Goal: Task Accomplishment & Management: Complete application form

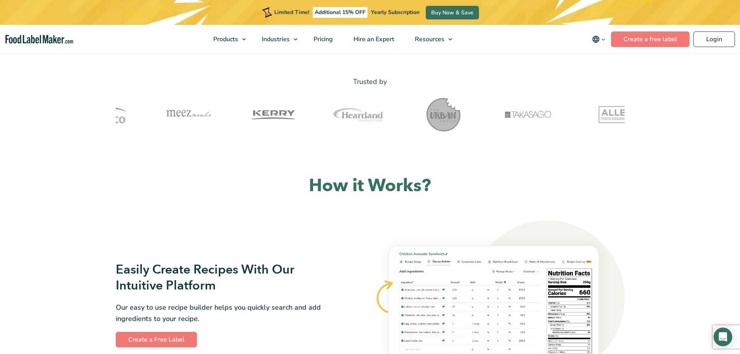
scroll to position [272, 0]
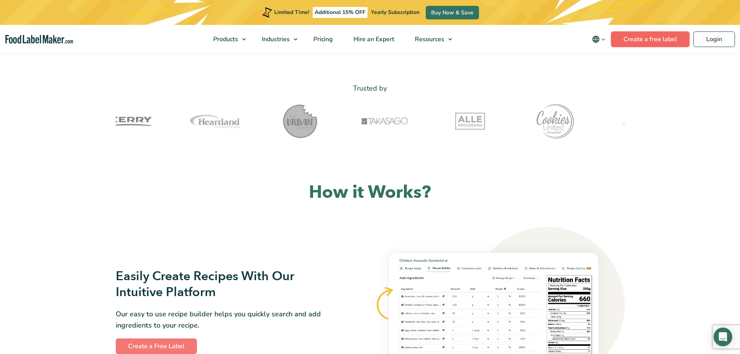
click at [648, 38] on link "Create a free label" at bounding box center [650, 39] width 78 height 16
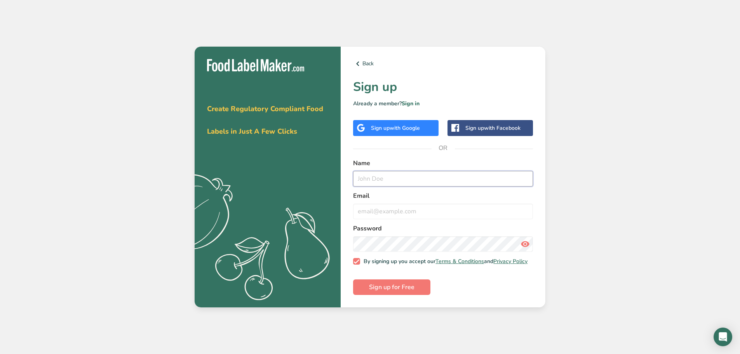
click at [398, 178] on input "text" at bounding box center [443, 179] width 180 height 16
type input "N"
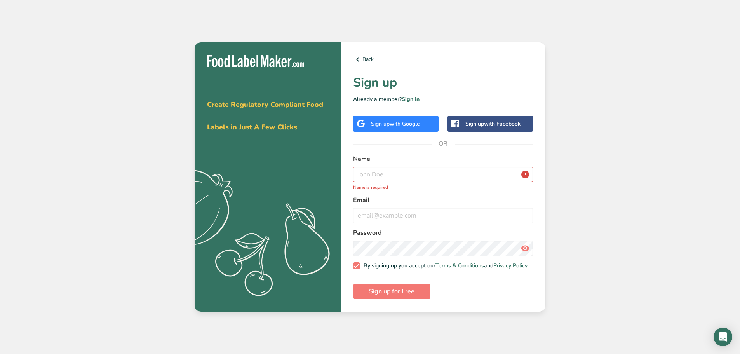
click at [394, 123] on span "with Google" at bounding box center [405, 123] width 30 height 7
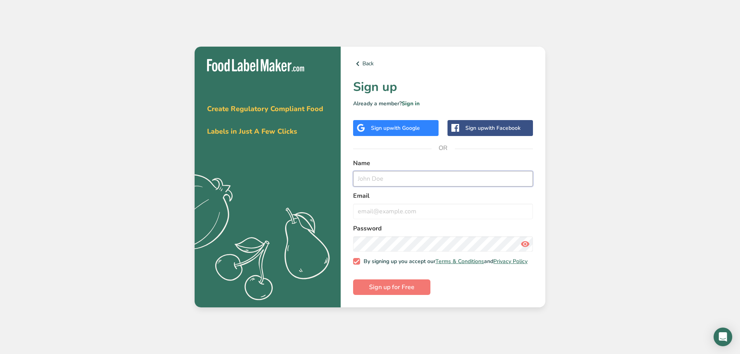
click at [409, 175] on input "text" at bounding box center [443, 179] width 180 height 16
type input "nomin"
click at [427, 220] on form "Name nomin Email Password By signing up you accept our Terms & Conditions and P…" at bounding box center [443, 226] width 180 height 137
click at [431, 212] on input "email" at bounding box center [443, 212] width 180 height 16
type input "nomin724@gmail.com"
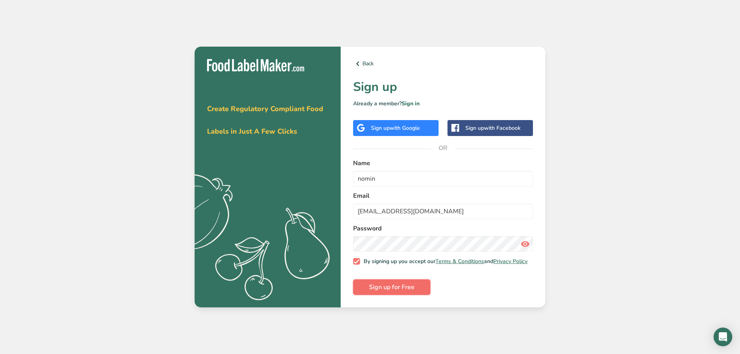
click at [390, 286] on span "Sign up for Free" at bounding box center [391, 286] width 45 height 9
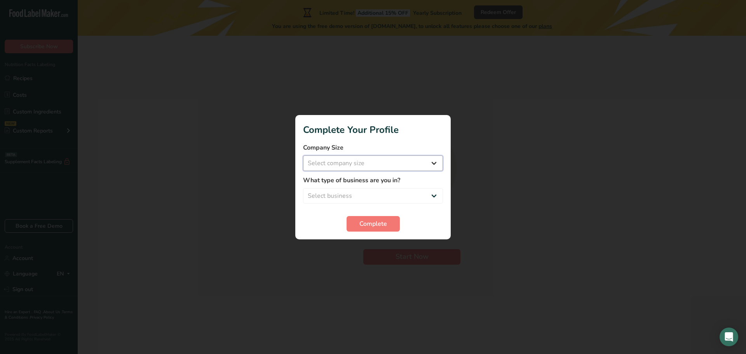
click at [400, 162] on select "Select company size Fewer than 10 Employees 10 to 50 Employees 51 to 500 Employ…" at bounding box center [373, 163] width 140 height 16
select select "1"
click at [303, 155] on select "Select company size Fewer than 10 Employees 10 to 50 Employees 51 to 500 Employ…" at bounding box center [373, 163] width 140 height 16
click at [388, 197] on select "Select business Packaged Food Manufacturer Restaurant & Cafe Bakery Meal Plans …" at bounding box center [373, 196] width 140 height 16
select select "1"
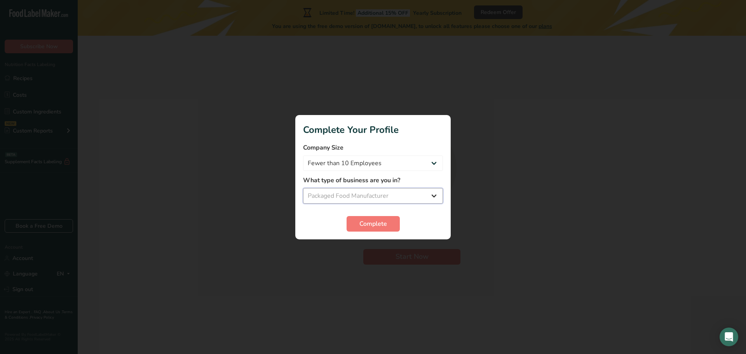
click at [303, 188] on select "Select business Packaged Food Manufacturer Restaurant & Cafe Bakery Meal Plans …" at bounding box center [373, 196] width 140 height 16
click at [366, 225] on span "Complete" at bounding box center [373, 223] width 28 height 9
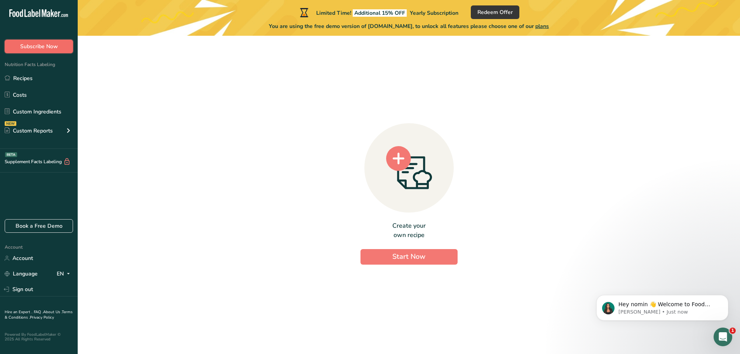
click at [40, 44] on span "Subscribe Now" at bounding box center [39, 46] width 38 height 8
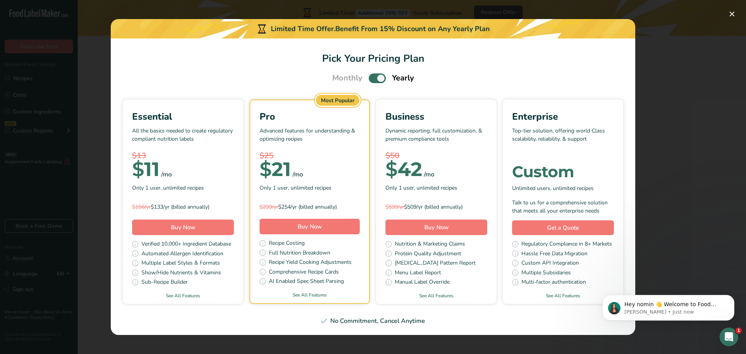
click at [665, 123] on div "Pick Your Pricing Plan Modal" at bounding box center [373, 177] width 746 height 354
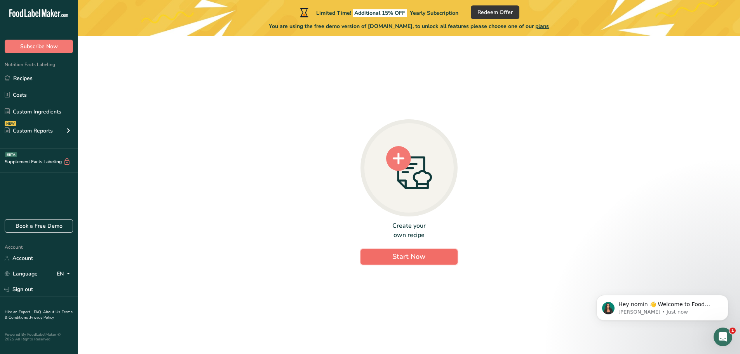
click at [410, 254] on span "Start Now" at bounding box center [408, 256] width 33 height 9
